Goal: Check status: Check status

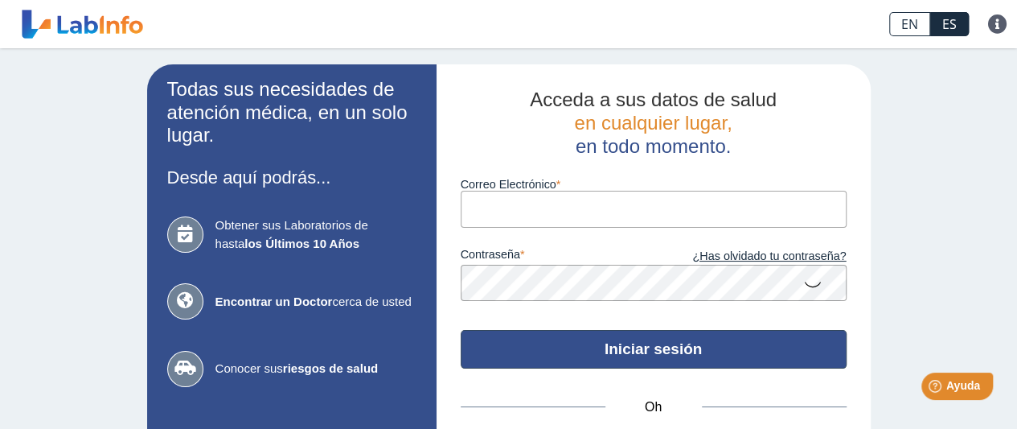
type input "[EMAIL_ADDRESS][DOMAIN_NAME]"
click at [635, 343] on font "Iniciar sesión" at bounding box center [653, 348] width 97 height 17
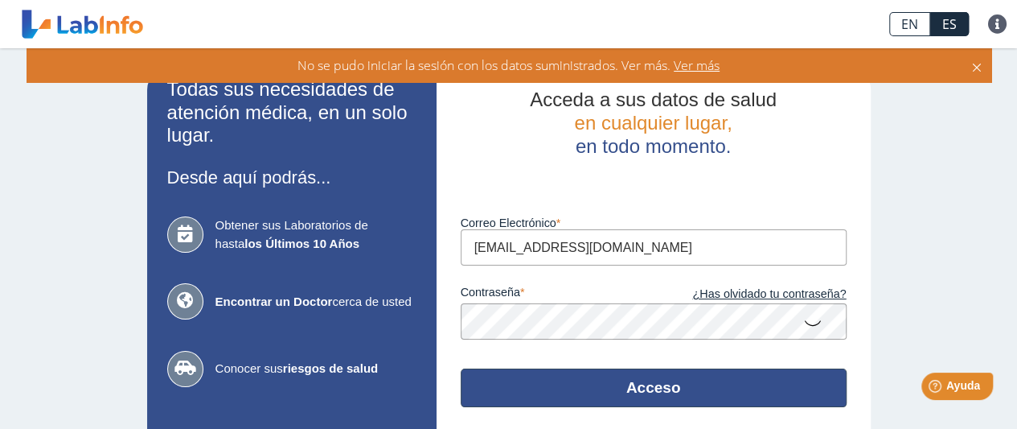
click at [697, 68] on font "Ver más" at bounding box center [697, 65] width 46 height 18
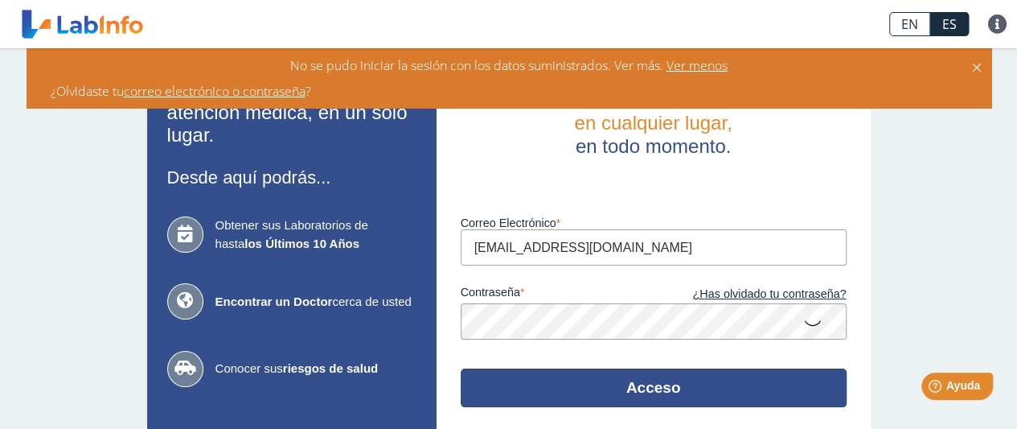
click at [971, 64] on icon at bounding box center [977, 65] width 13 height 18
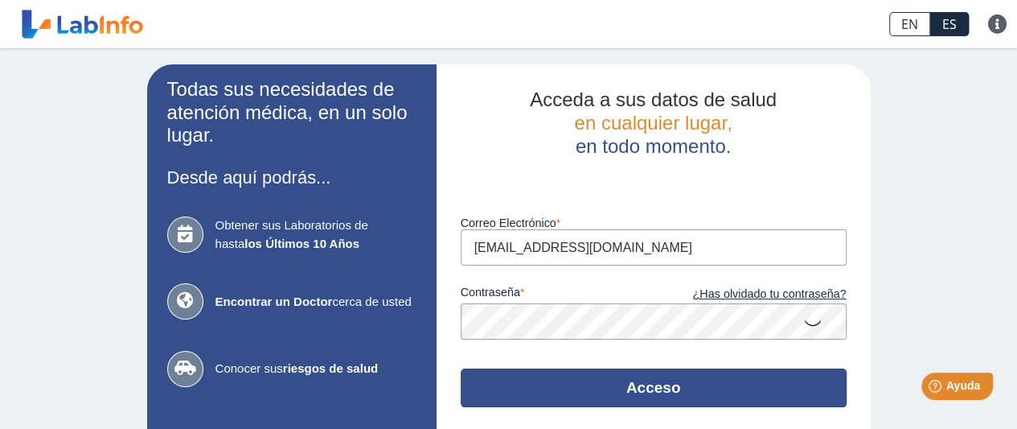
scroll to position [161, 0]
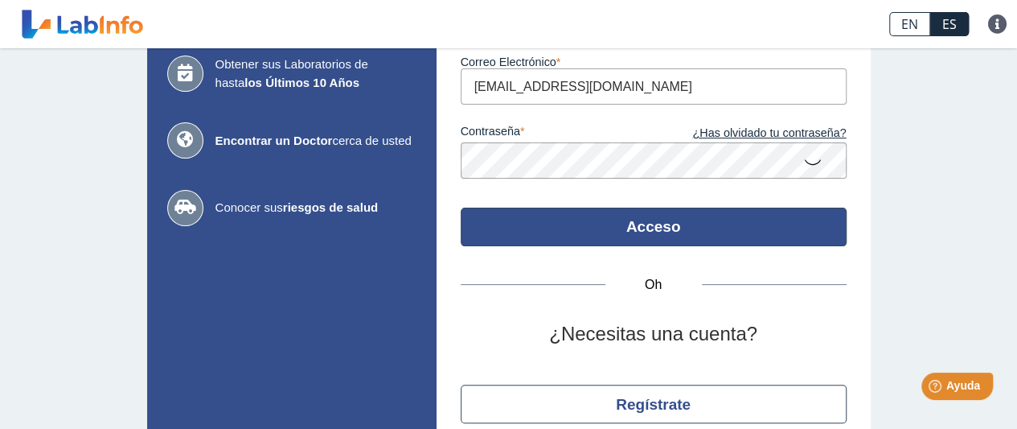
click at [638, 231] on font "Acceso" at bounding box center [653, 226] width 55 height 17
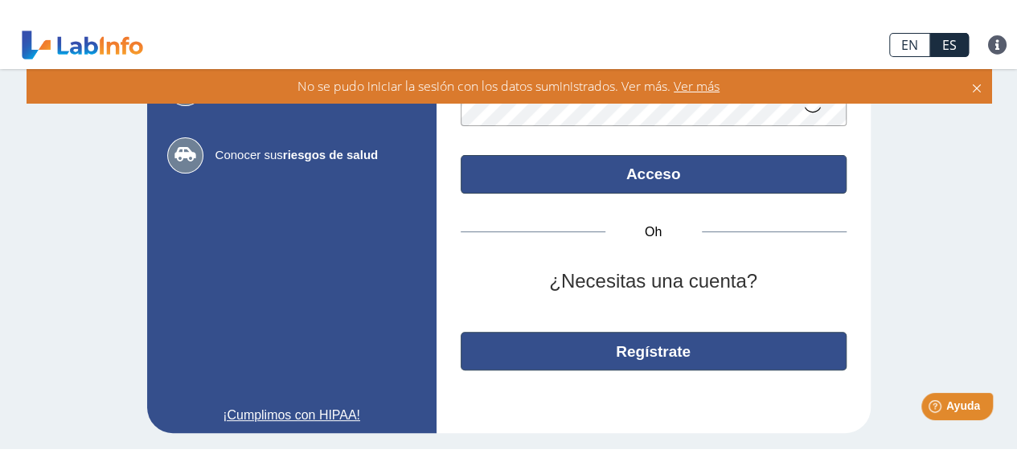
scroll to position [0, 0]
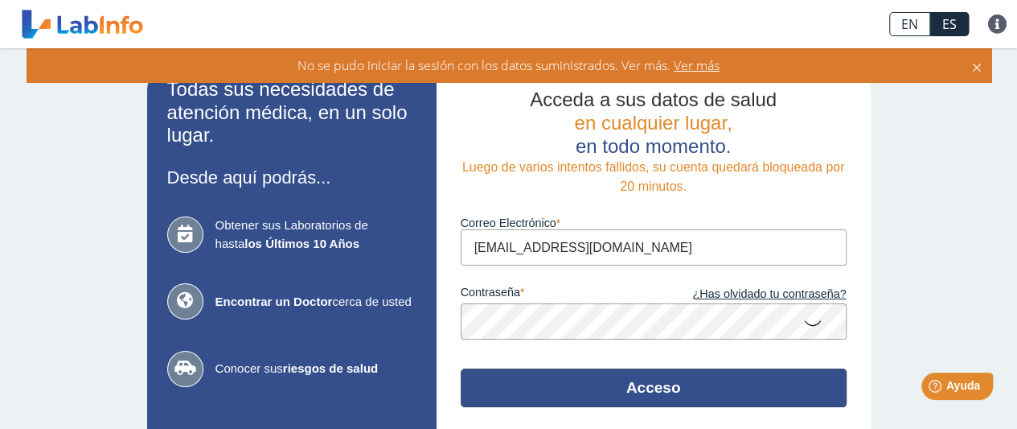
click at [803, 324] on icon at bounding box center [812, 321] width 19 height 31
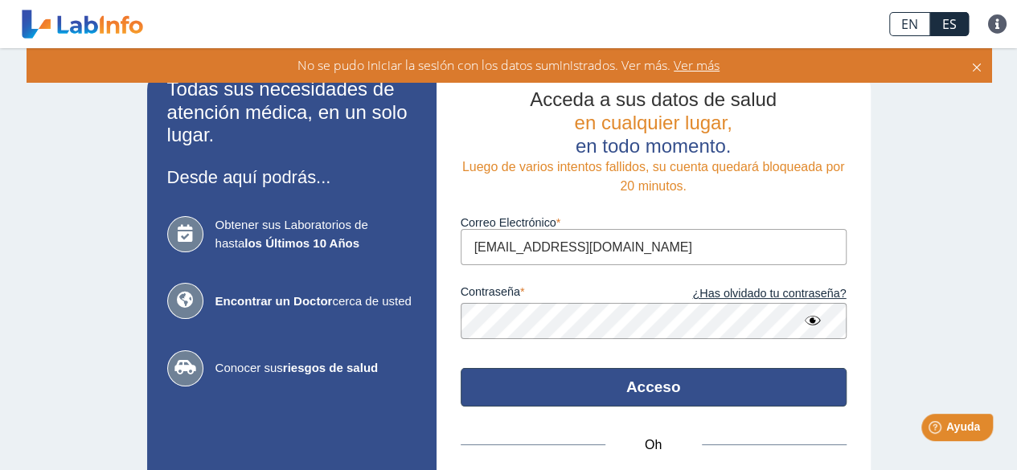
click at [975, 67] on icon at bounding box center [977, 65] width 13 height 18
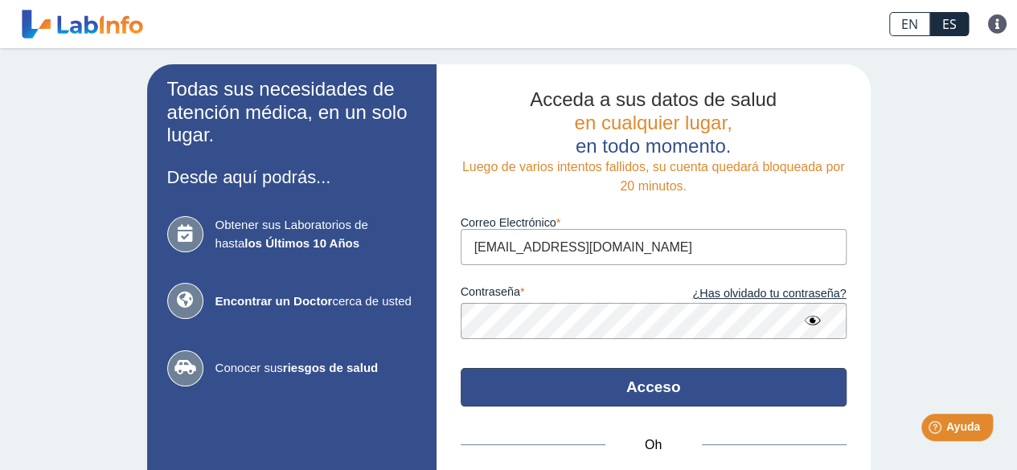
click at [106, 203] on div "Todas sus necesidades de atención médica, en un solo lugar. Desde aquí podrás..…" at bounding box center [508, 355] width 1017 height 614
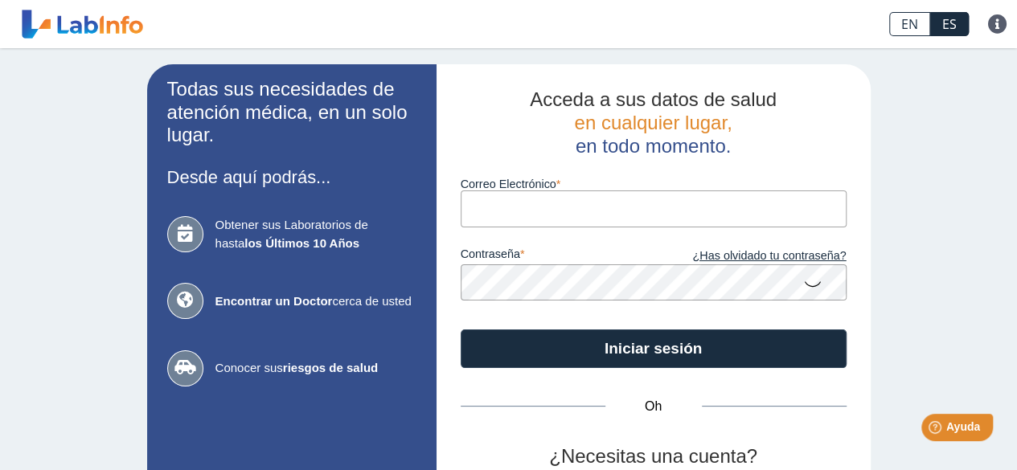
type input "[EMAIL_ADDRESS][DOMAIN_NAME]"
click at [811, 289] on icon at bounding box center [812, 283] width 19 height 31
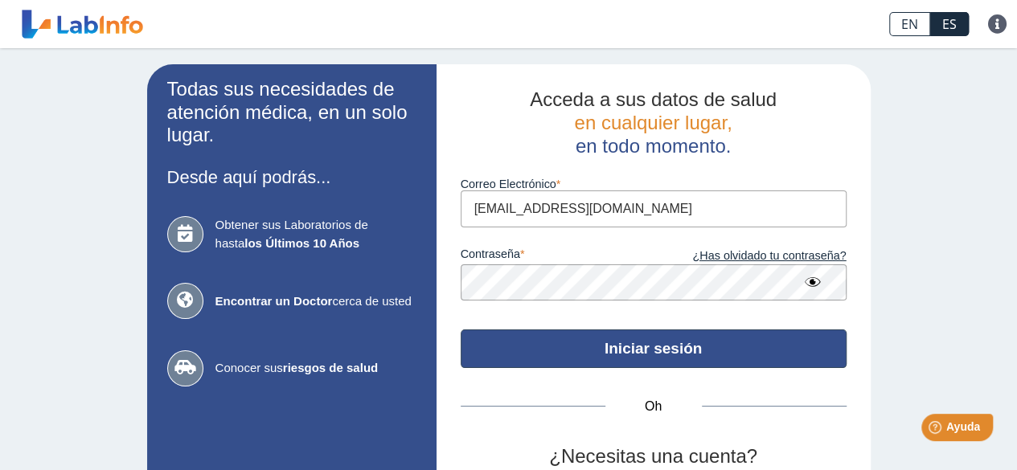
click at [659, 359] on button "Iniciar sesión" at bounding box center [654, 349] width 386 height 39
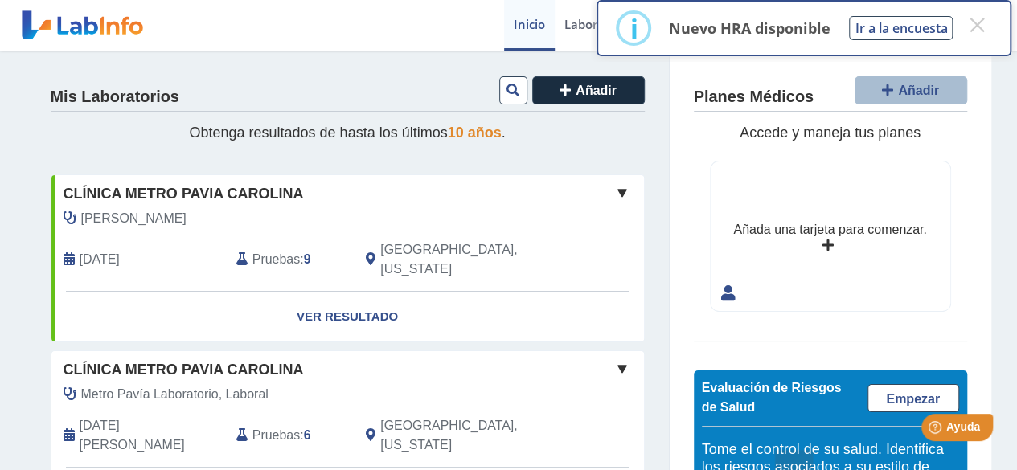
click at [355, 417] on div "[GEOGRAPHIC_DATA], [US_STATE]" at bounding box center [462, 436] width 216 height 39
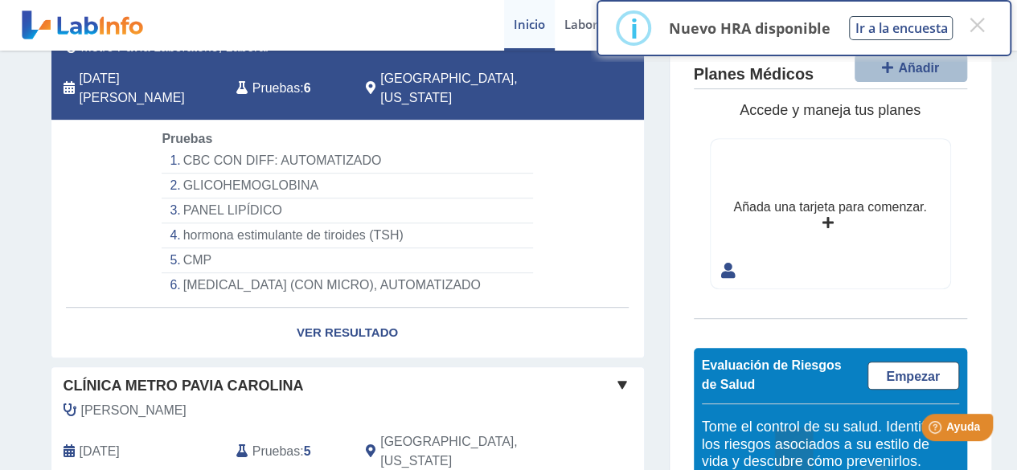
scroll to position [267, 0]
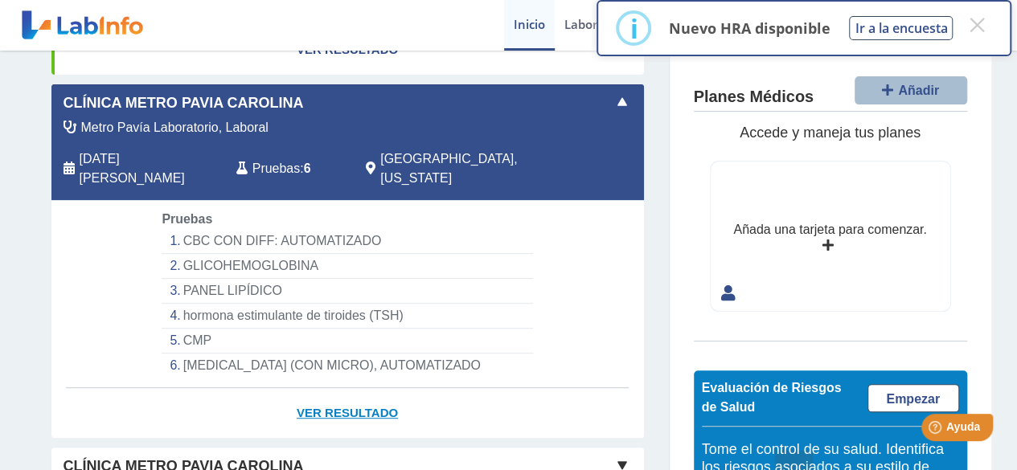
click at [323, 406] on font "Ver resultado" at bounding box center [347, 413] width 101 height 14
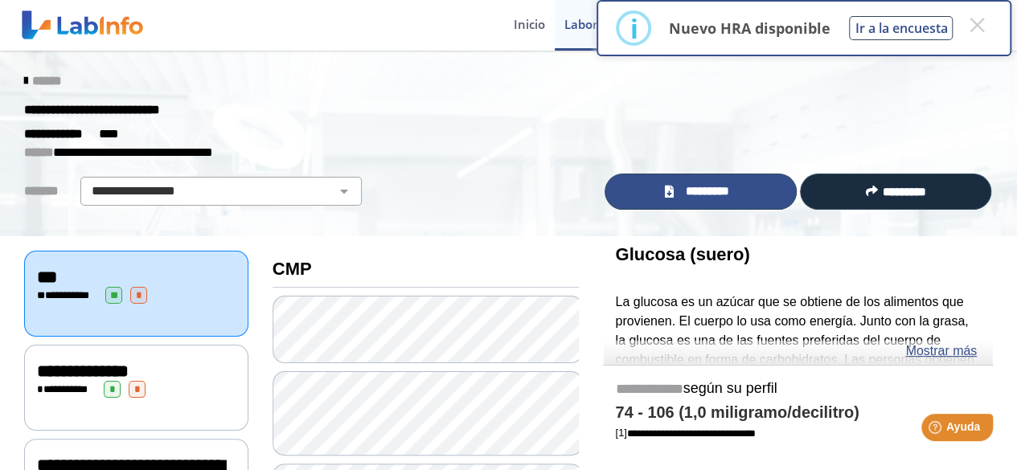
click at [703, 194] on font "*********" at bounding box center [707, 191] width 43 height 12
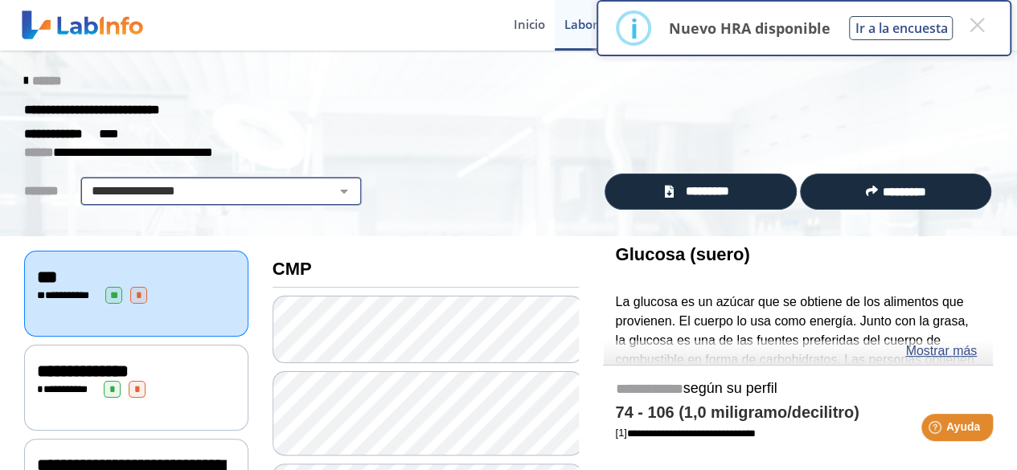
click at [328, 193] on select "**********" at bounding box center [221, 191] width 272 height 19
click at [328, 194] on select "**********" at bounding box center [221, 191] width 272 height 19
